Goal: Find specific page/section: Find specific page/section

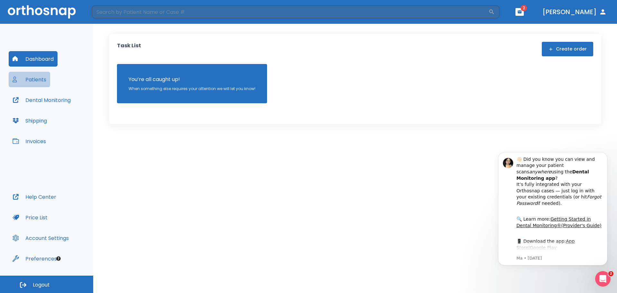
click at [43, 81] on button "Patients" at bounding box center [29, 79] width 41 height 15
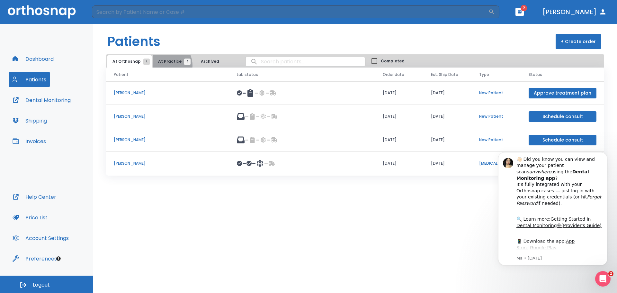
click at [164, 65] on button "At Practice 4" at bounding box center [173, 61] width 40 height 12
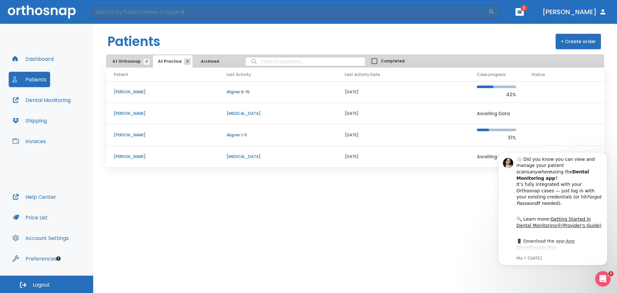
click at [134, 62] on span "At Orthosnap 4" at bounding box center [129, 61] width 34 height 6
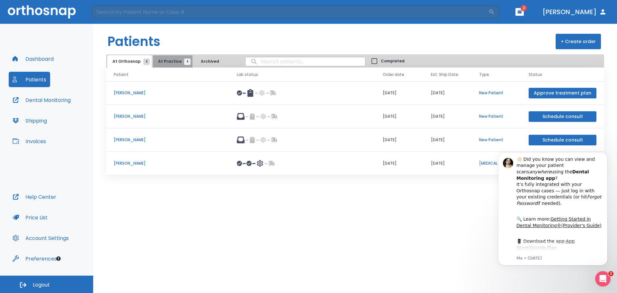
click at [180, 58] on button "At Practice 4" at bounding box center [173, 61] width 40 height 12
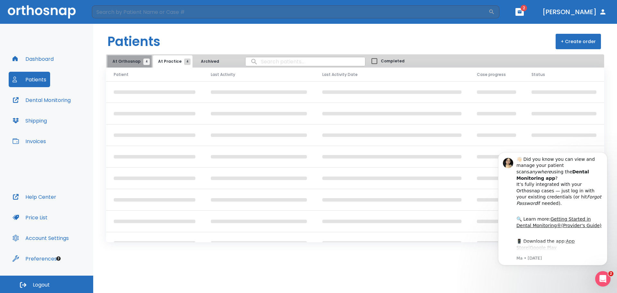
click at [139, 63] on span "At Orthosnap 4" at bounding box center [129, 61] width 34 height 6
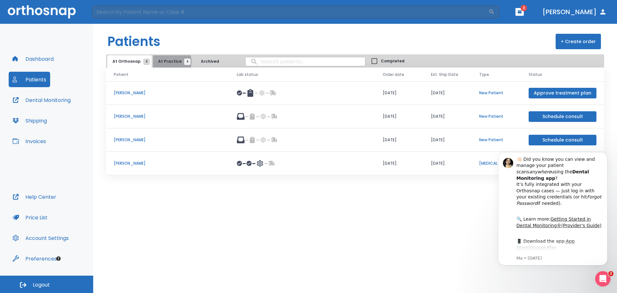
click at [165, 62] on span "At Practice 4" at bounding box center [172, 61] width 29 height 6
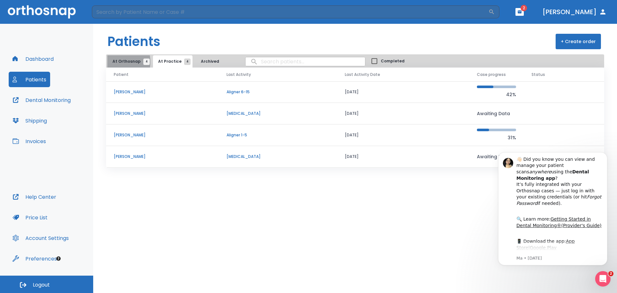
click at [112, 62] on span "At Orthosnap 4" at bounding box center [129, 61] width 34 height 6
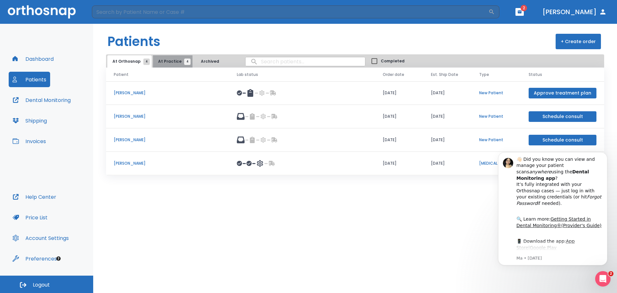
click at [171, 61] on span "At Practice 4" at bounding box center [172, 61] width 29 height 6
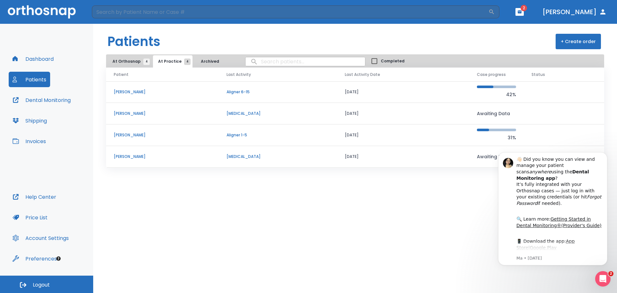
click at [134, 66] on button "At Orthosnap 4" at bounding box center [129, 61] width 44 height 12
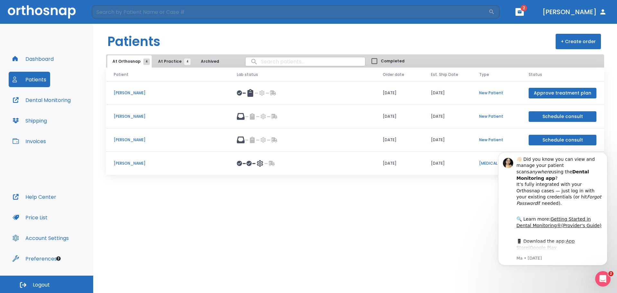
click at [172, 58] on span "At Practice 4" at bounding box center [172, 61] width 29 height 6
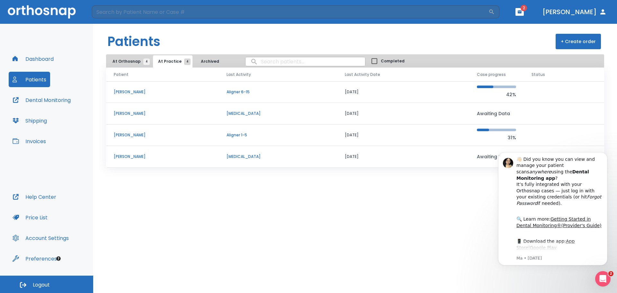
click at [129, 58] on button "At Orthosnap 4" at bounding box center [129, 61] width 44 height 12
